Goal: Task Accomplishment & Management: Complete application form

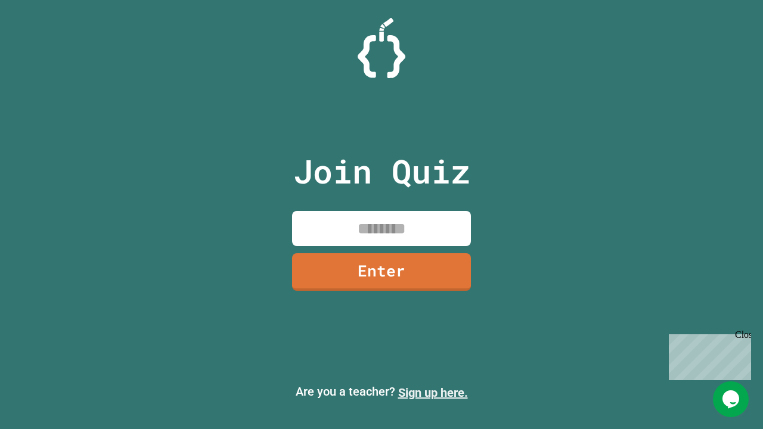
click at [433, 393] on link "Sign up here." at bounding box center [433, 393] width 70 height 14
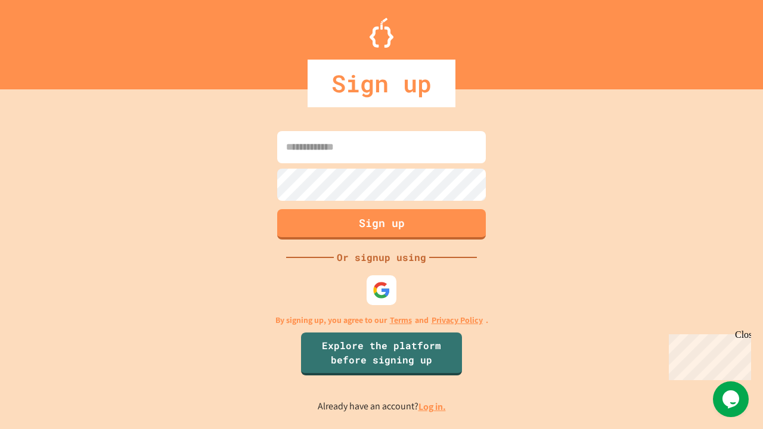
click at [433, 407] on link "Log in." at bounding box center [431, 407] width 27 height 13
